Goal: Task Accomplishment & Management: Use online tool/utility

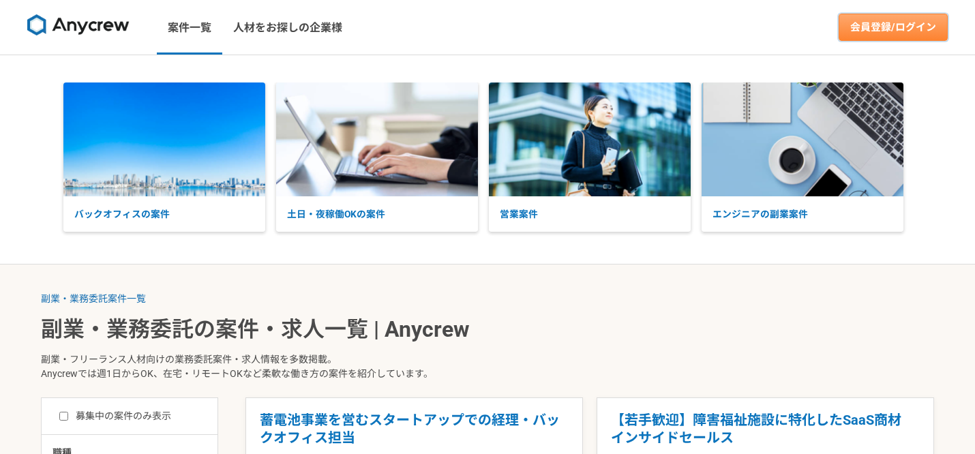
click at [873, 35] on link "会員登録/ログイン" at bounding box center [893, 27] width 109 height 27
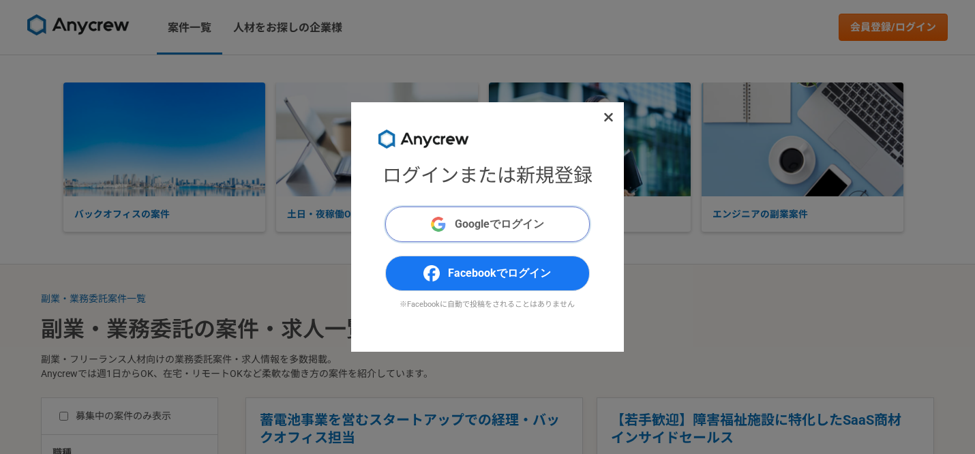
click at [430, 228] on img "submit" at bounding box center [438, 224] width 16 height 16
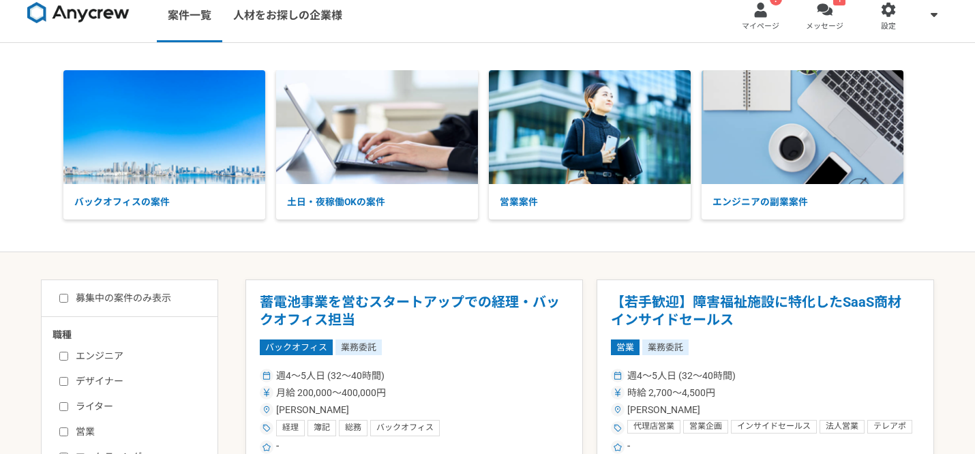
scroll to position [15, 0]
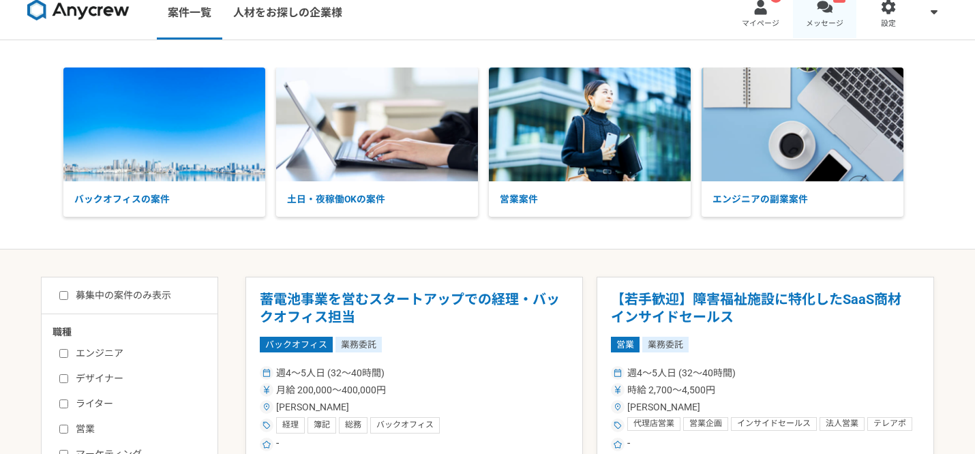
click at [816, 15] on link "1 メッセージ" at bounding box center [825, 12] width 64 height 55
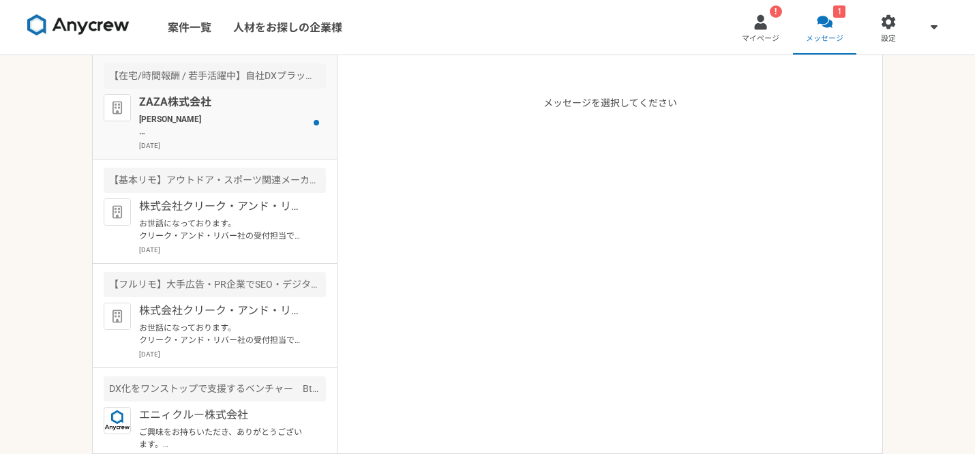
click at [291, 134] on p "古川航輝様 お世話になっております。 ZAZA株式会社の伊藤です。 その後、ご検討状況はいかがでしょうか。 ご興味をお持ちいただけているようでしたら、面談日程…" at bounding box center [223, 125] width 168 height 25
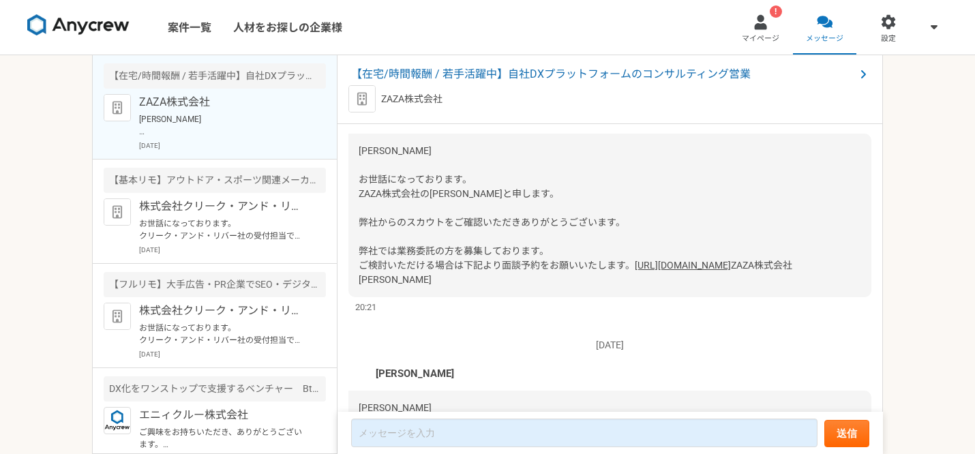
scroll to position [2169, 0]
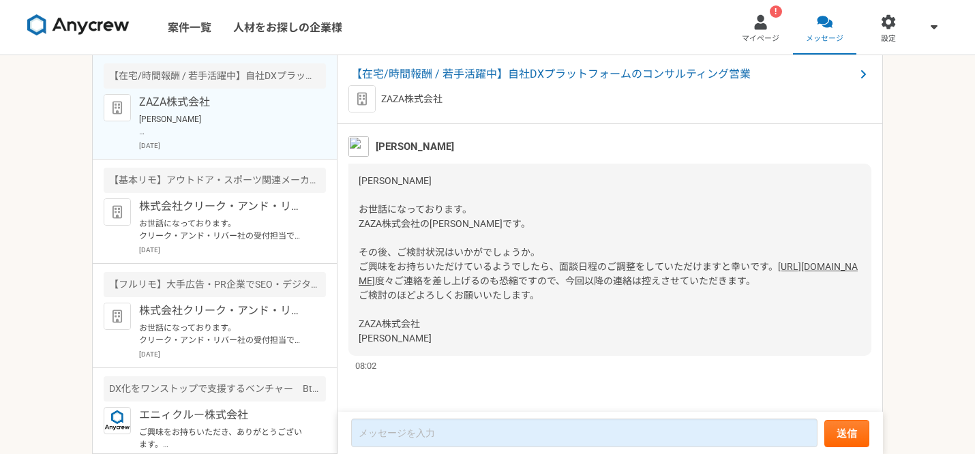
click at [405, 261] on link "https://timerex.net/s/metoree/29f6931f/" at bounding box center [608, 273] width 499 height 25
click at [410, 74] on span "【在宅/時間報酬 / 若手活躍中】自社DXプラットフォームのコンサルティング営業" at bounding box center [603, 74] width 504 height 16
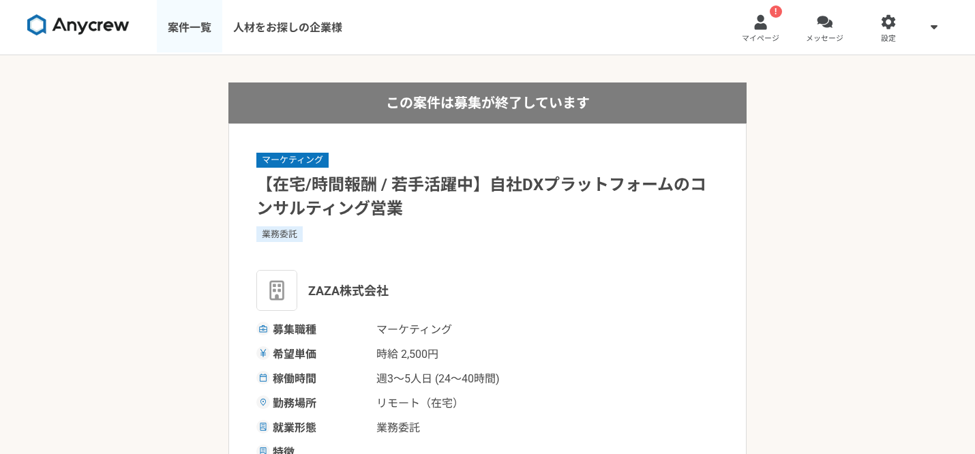
click at [197, 21] on link "案件一覧" at bounding box center [189, 27] width 65 height 55
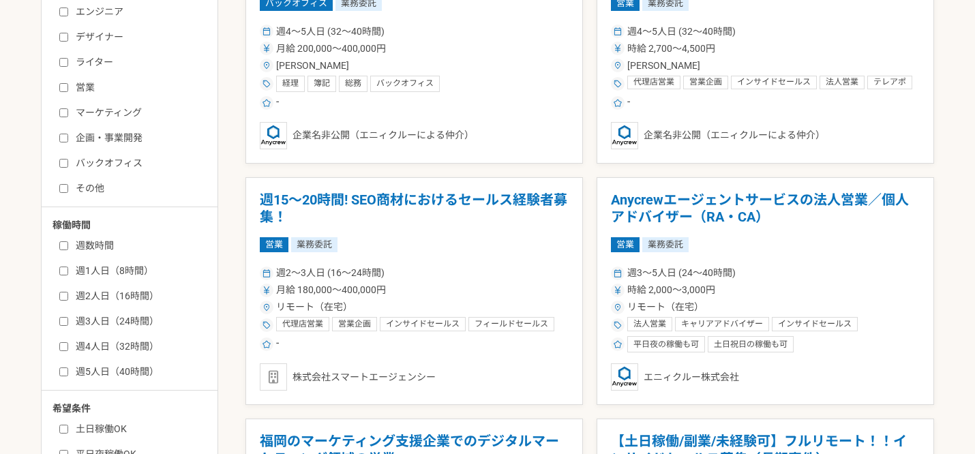
scroll to position [339, 0]
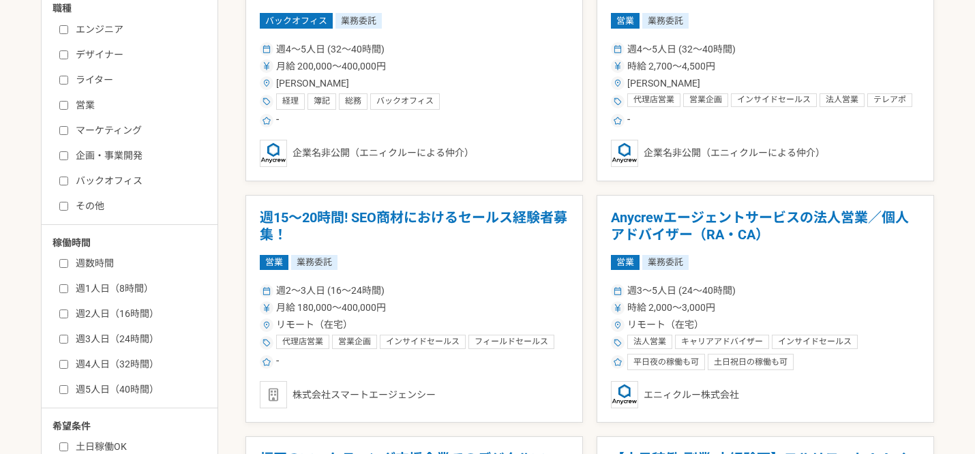
click at [63, 124] on label "マーケティング" at bounding box center [137, 130] width 157 height 14
click at [63, 126] on input "マーケティング" at bounding box center [63, 130] width 9 height 9
checkbox input "true"
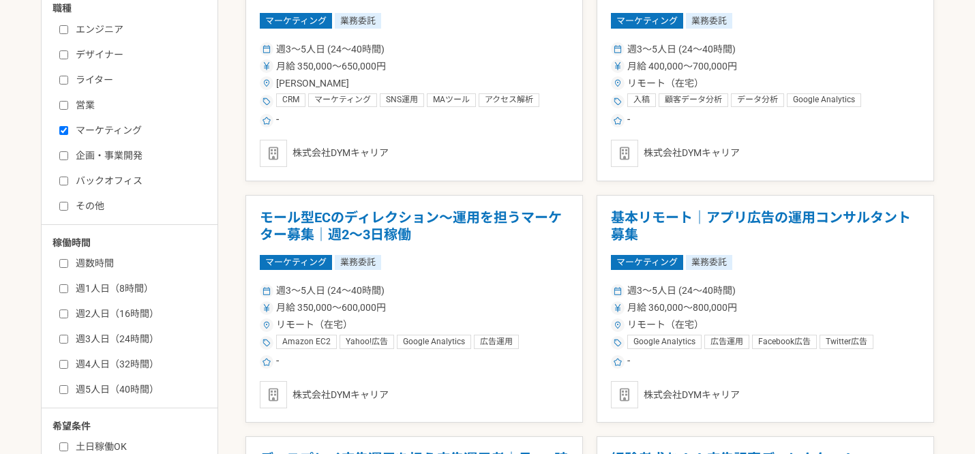
click at [63, 155] on input "企画・事業開発" at bounding box center [63, 155] width 9 height 9
checkbox input "true"
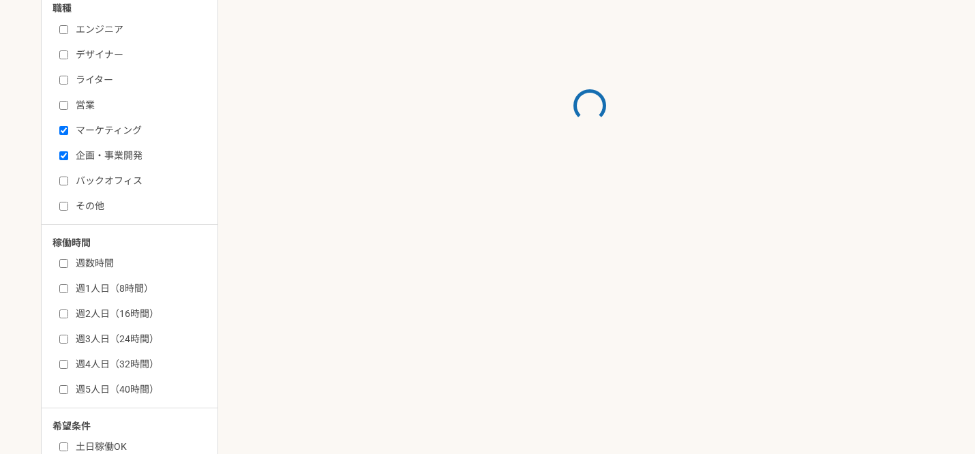
click at [62, 205] on input "その他" at bounding box center [63, 206] width 9 height 9
checkbox input "true"
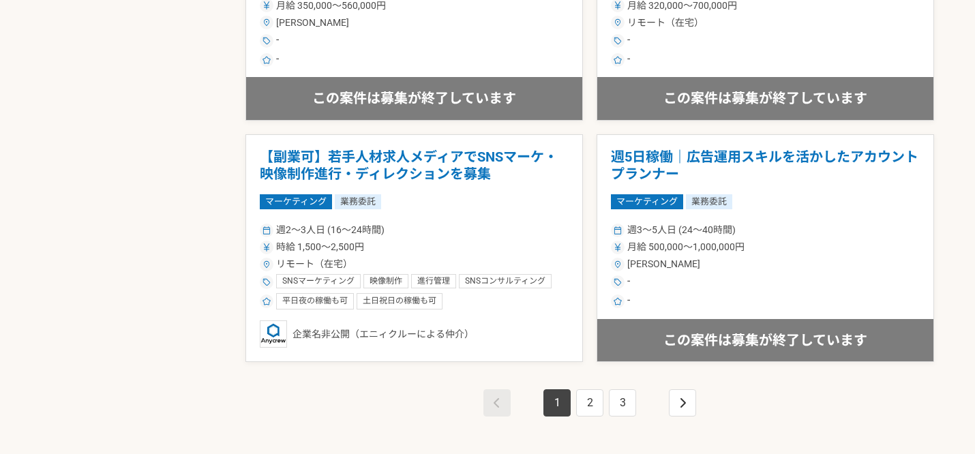
scroll to position [2469, 0]
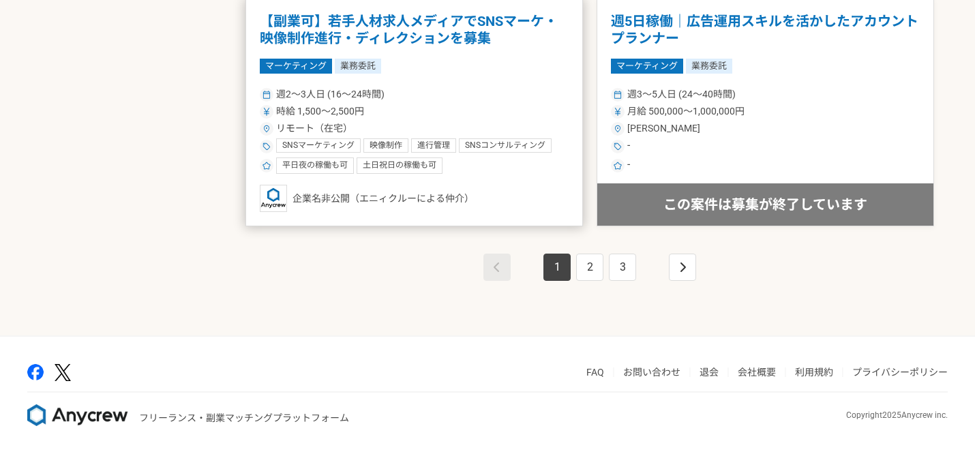
click at [427, 95] on div "週2〜3人日 (16〜24時間)" at bounding box center [414, 94] width 309 height 14
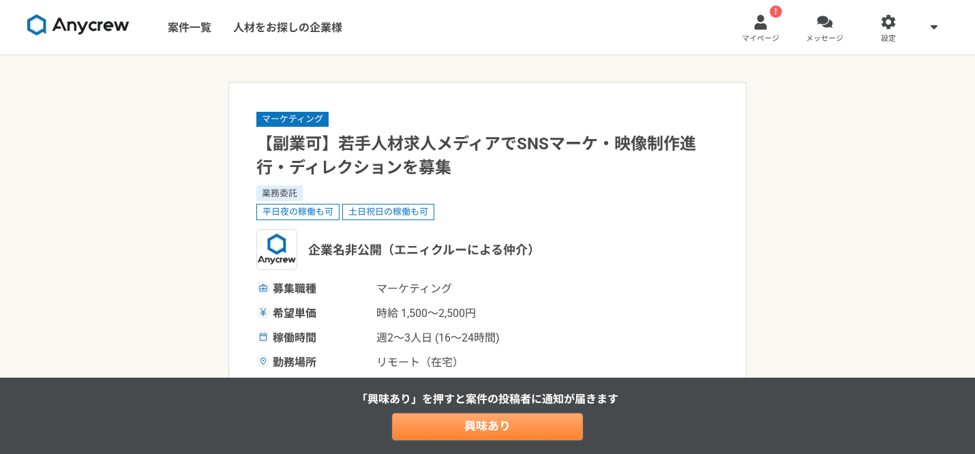
click at [475, 416] on link "興味あり" at bounding box center [487, 426] width 191 height 27
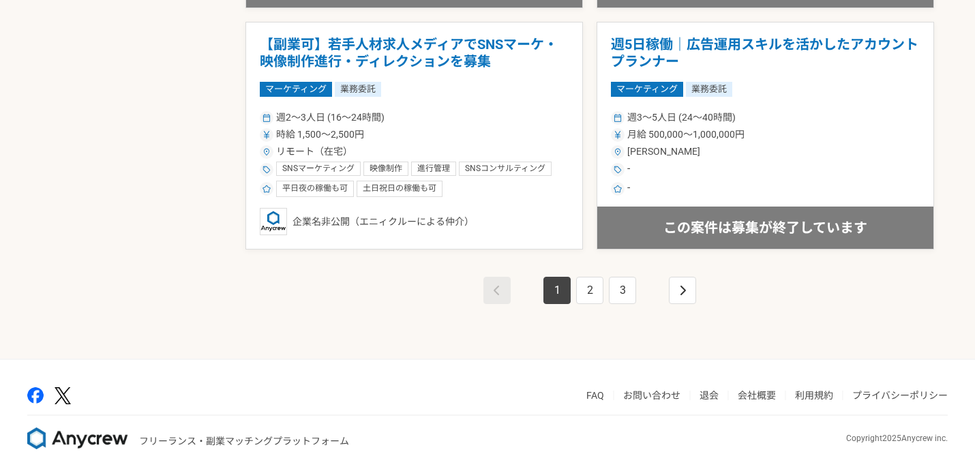
scroll to position [2469, 0]
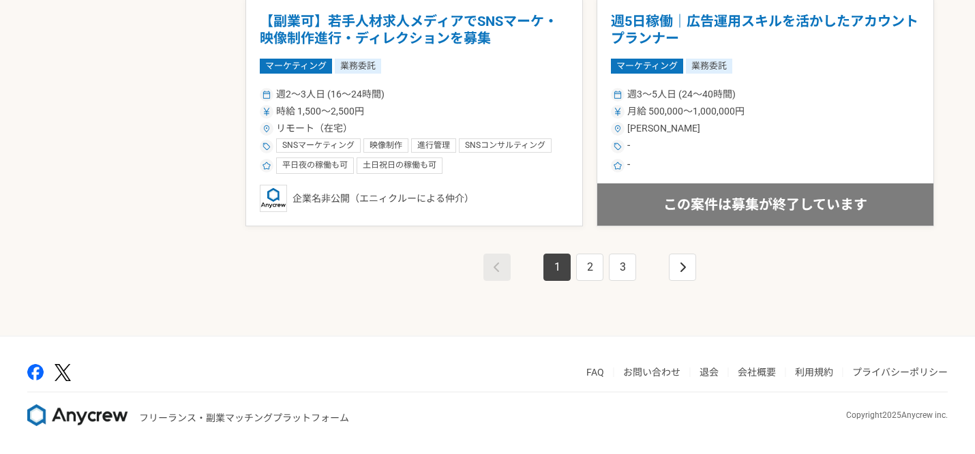
click at [571, 256] on li "1" at bounding box center [557, 267] width 33 height 27
click at [586, 265] on link "2" at bounding box center [589, 267] width 27 height 27
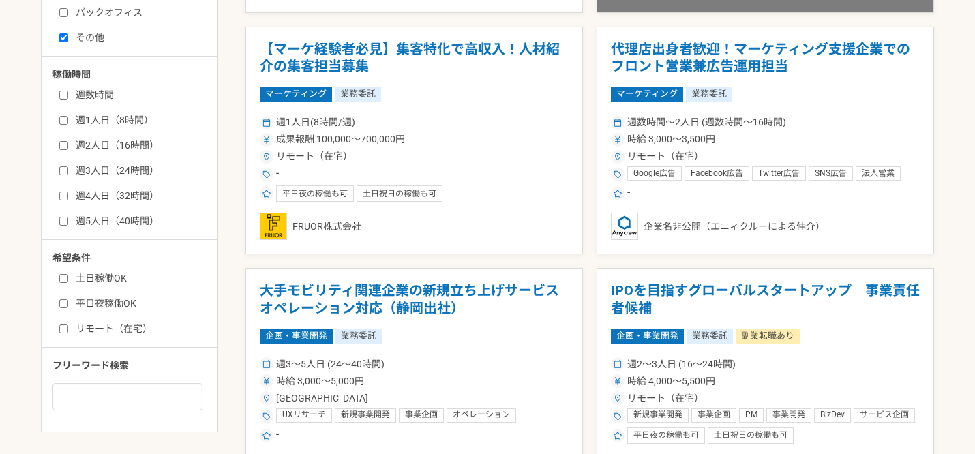
scroll to position [507, 0]
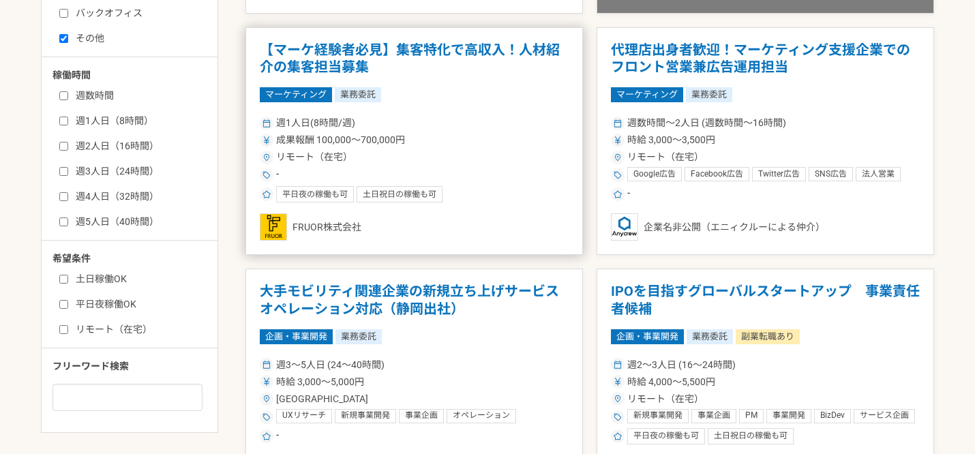
click at [484, 116] on div "週1人日(8時間/週)" at bounding box center [414, 123] width 309 height 14
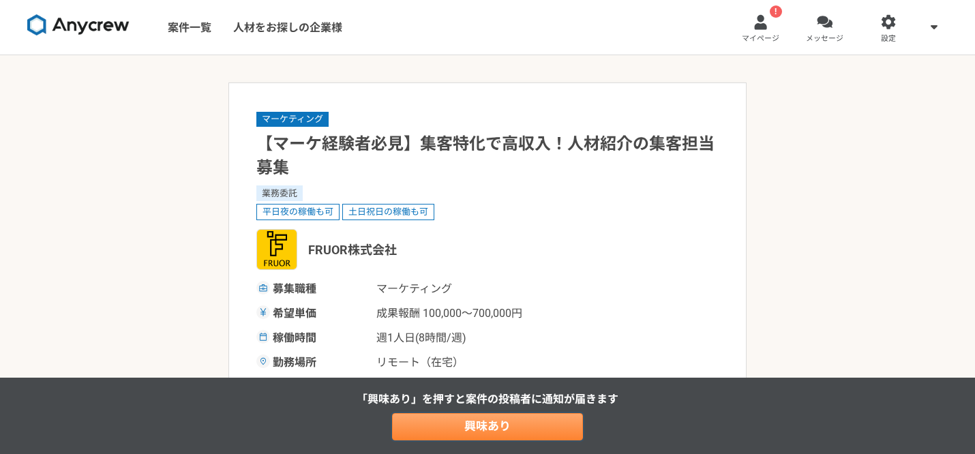
click at [562, 421] on link "興味あり" at bounding box center [487, 426] width 191 height 27
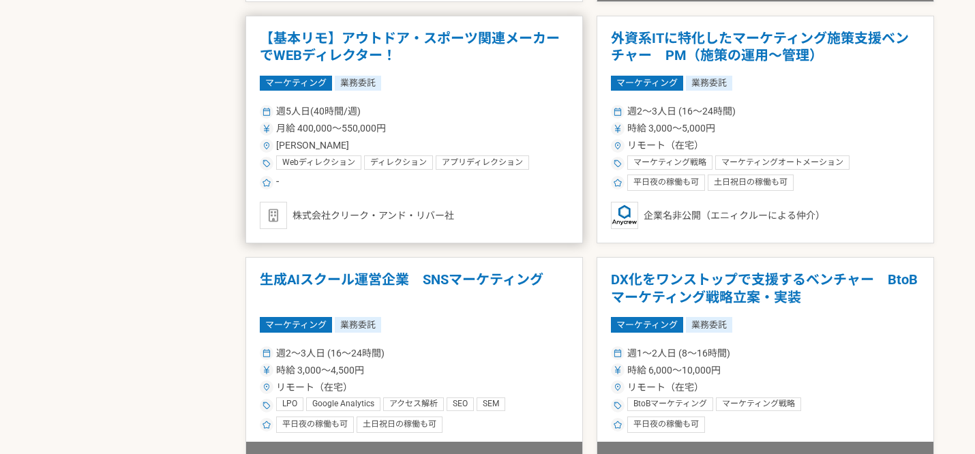
scroll to position [1254, 0]
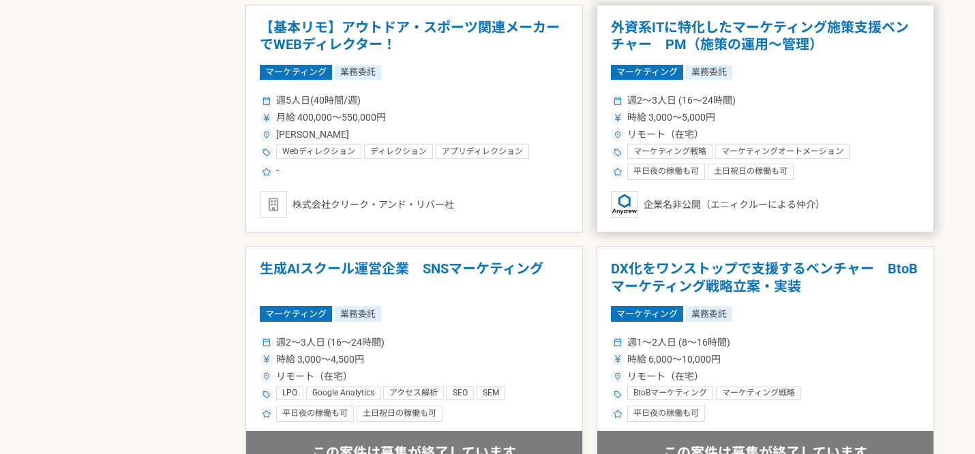
click at [766, 96] on div "週2〜3人日 (16〜24時間)" at bounding box center [765, 100] width 309 height 14
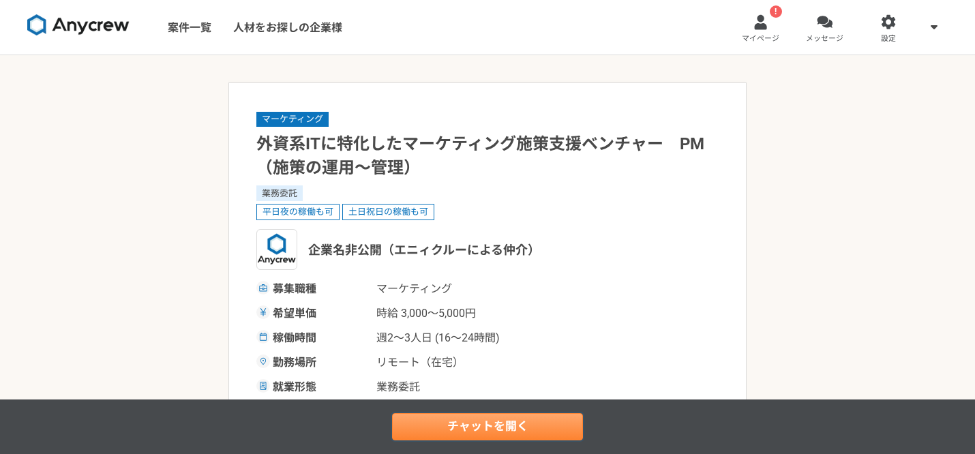
click at [456, 423] on link "チャットを開く" at bounding box center [487, 426] width 191 height 27
drag, startPoint x: 456, startPoint y: 423, endPoint x: 240, endPoint y: 254, distance: 274.0
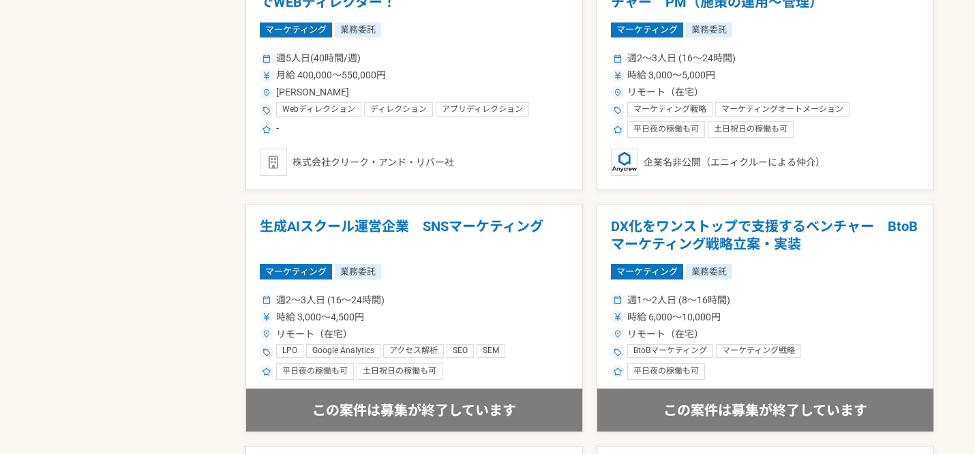
scroll to position [1306, 0]
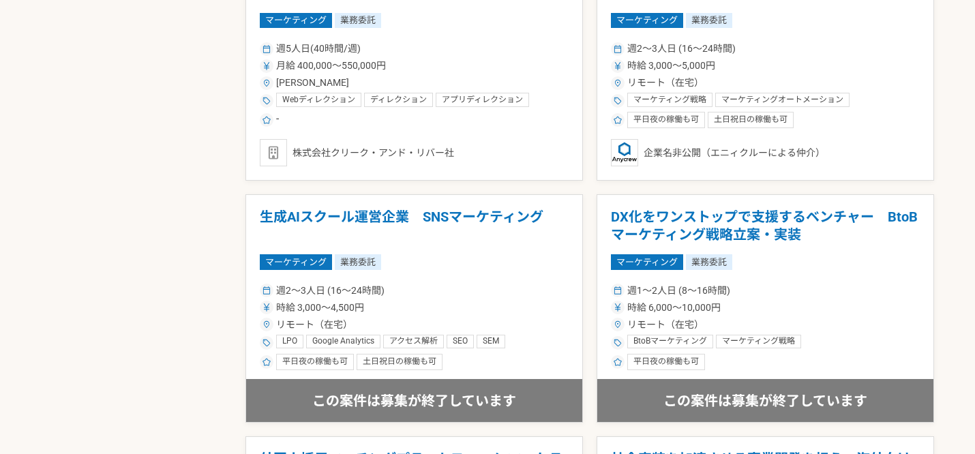
click at [141, 146] on div "募集中の案件のみ表示 職種 エンジニア デザイナー ライター 営業 マーケティング 企画・事業開発 バックオフィス その他 稼働時間 週数時間 週1人日（8時…" at bounding box center [487, 242] width 893 height 2513
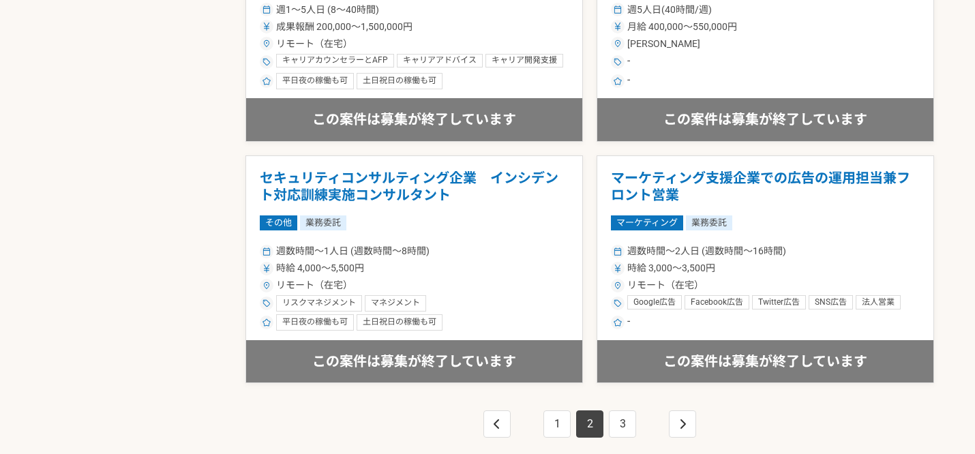
scroll to position [2469, 0]
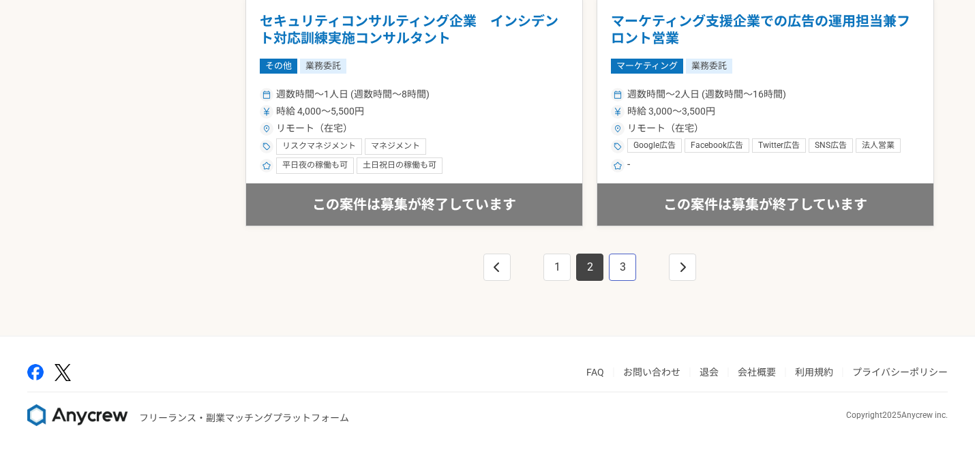
click at [616, 268] on link "3" at bounding box center [622, 267] width 27 height 27
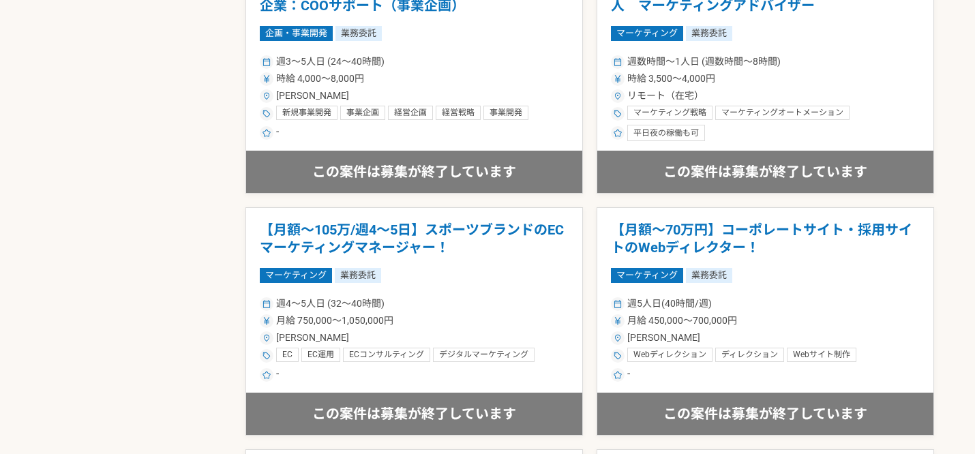
scroll to position [1867, 0]
